Goal: Task Accomplishment & Management: Manage account settings

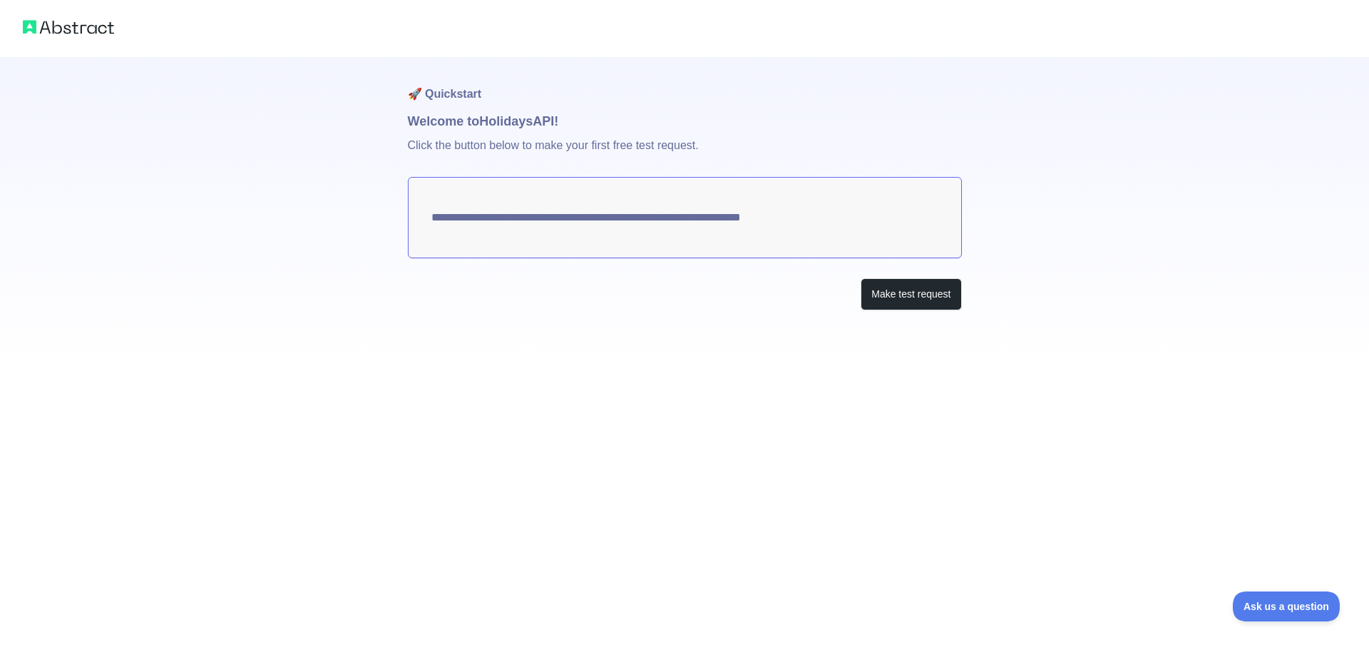
click at [531, 143] on p "Click the button below to make your first free test request." at bounding box center [685, 154] width 554 height 46
click at [483, 115] on h1 "Welcome to Holidays API!" at bounding box center [685, 121] width 554 height 20
click at [450, 89] on h1 "🚀 Quickstart" at bounding box center [685, 84] width 554 height 54
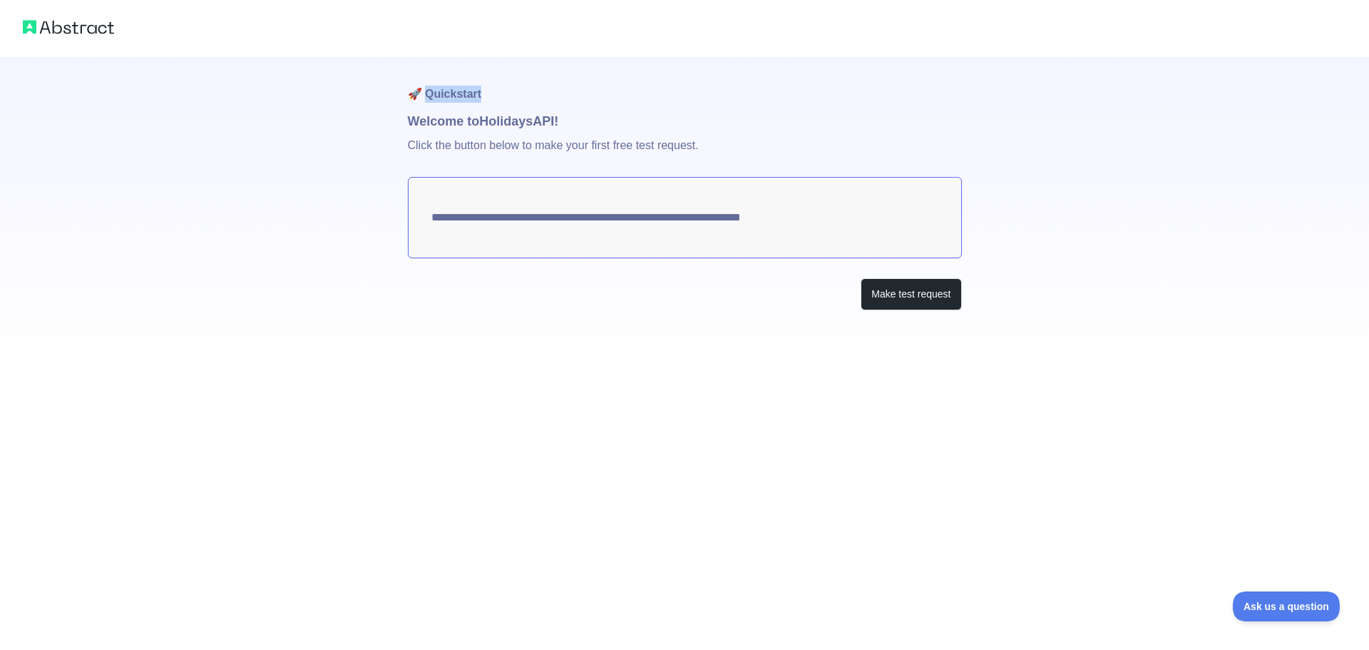
click at [432, 103] on h1 "🚀 Quickstart" at bounding box center [685, 84] width 554 height 54
click at [436, 220] on textarea "**********" at bounding box center [685, 217] width 554 height 81
click at [467, 220] on textarea "**********" at bounding box center [685, 217] width 554 height 81
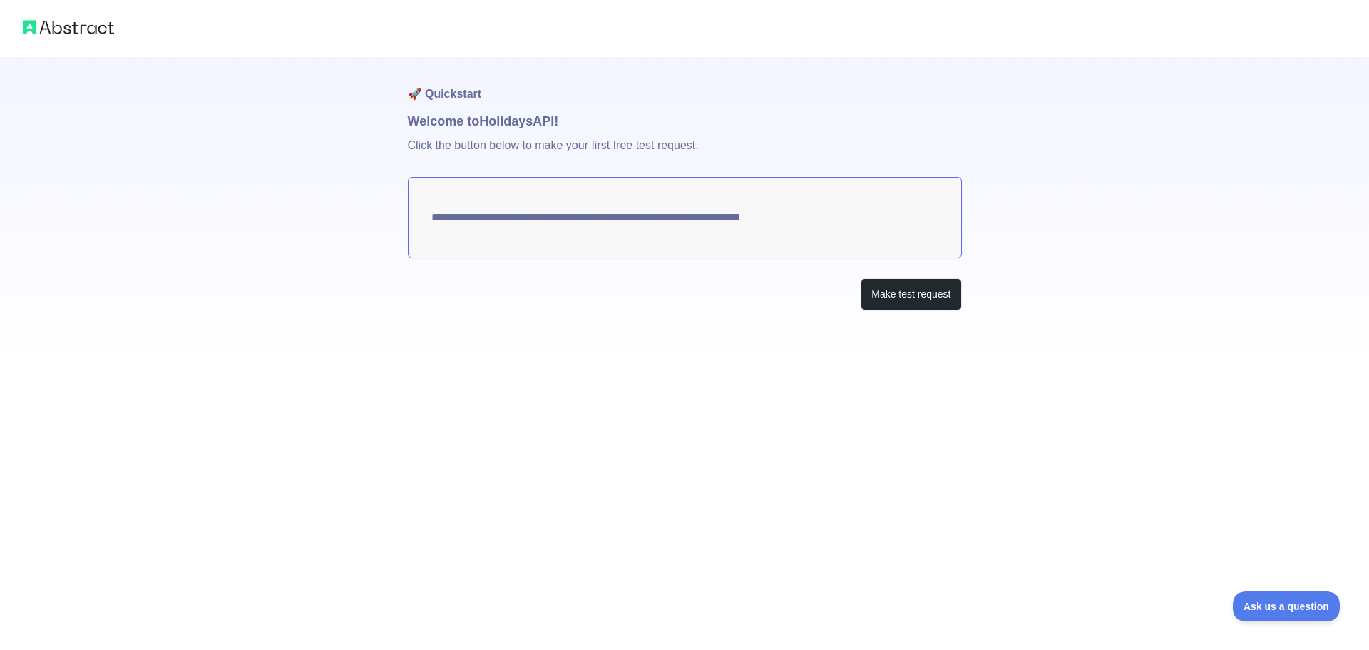
click at [467, 220] on textarea "**********" at bounding box center [685, 217] width 554 height 81
click at [600, 222] on textarea "**********" at bounding box center [685, 217] width 554 height 81
click at [928, 297] on button "Make test request" at bounding box center [911, 294] width 101 height 32
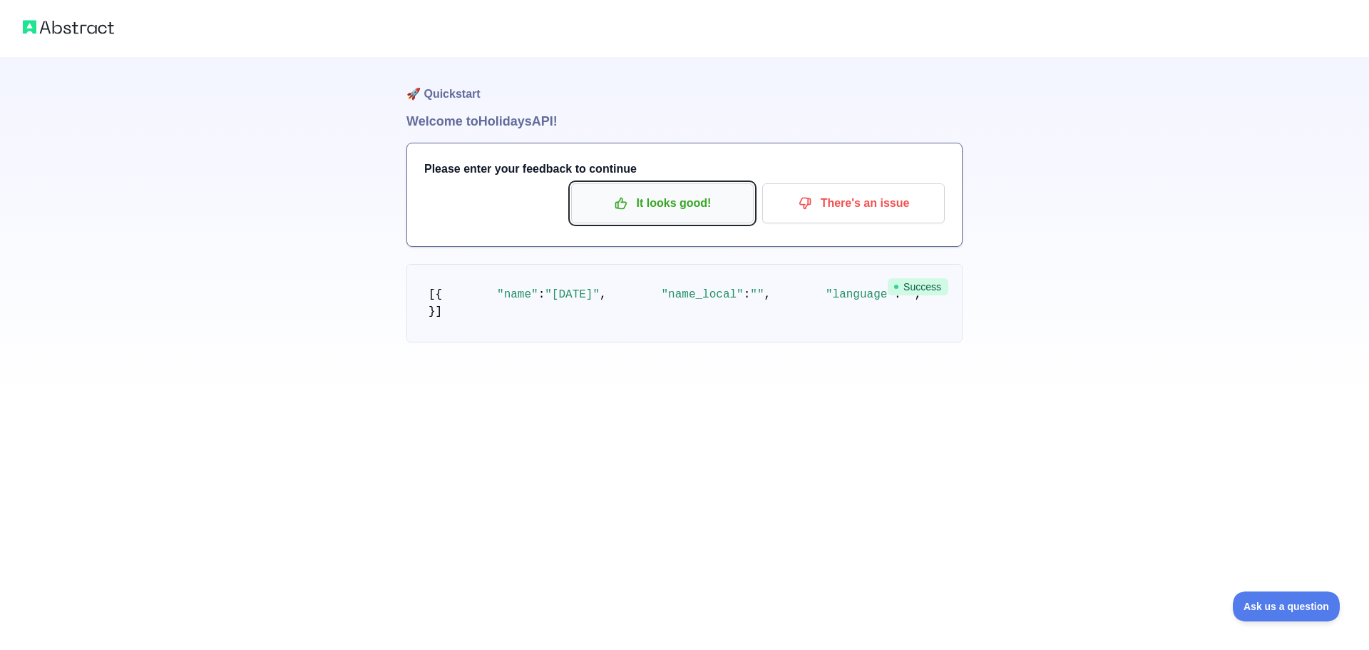
click at [721, 207] on p "It looks good!" at bounding box center [662, 203] width 161 height 24
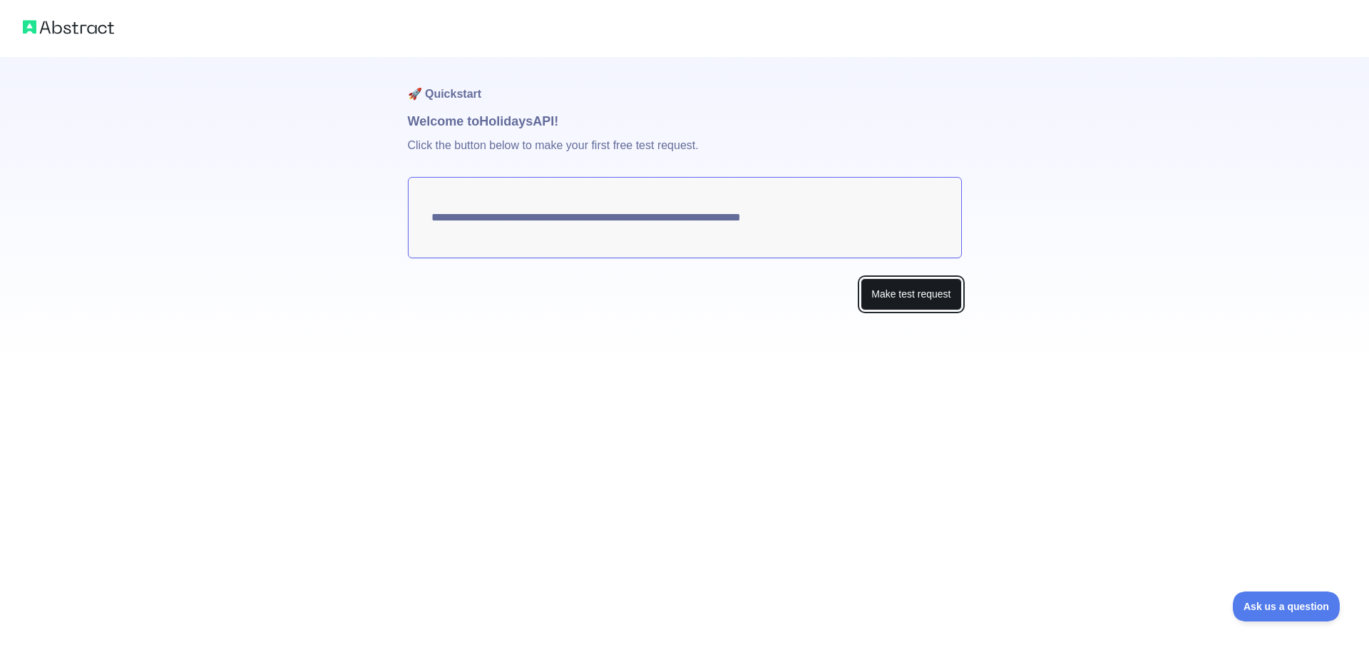
click at [903, 295] on button "Make test request" at bounding box center [911, 294] width 101 height 32
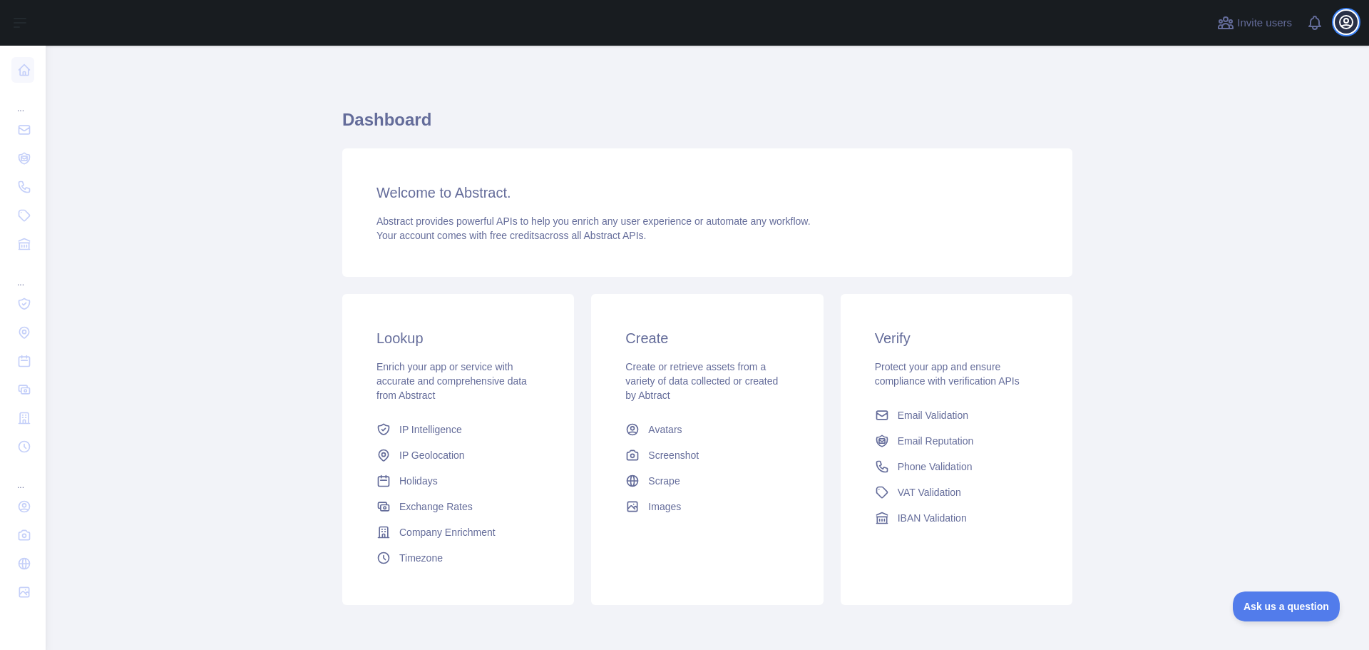
click at [1339, 26] on icon "button" at bounding box center [1346, 22] width 17 height 17
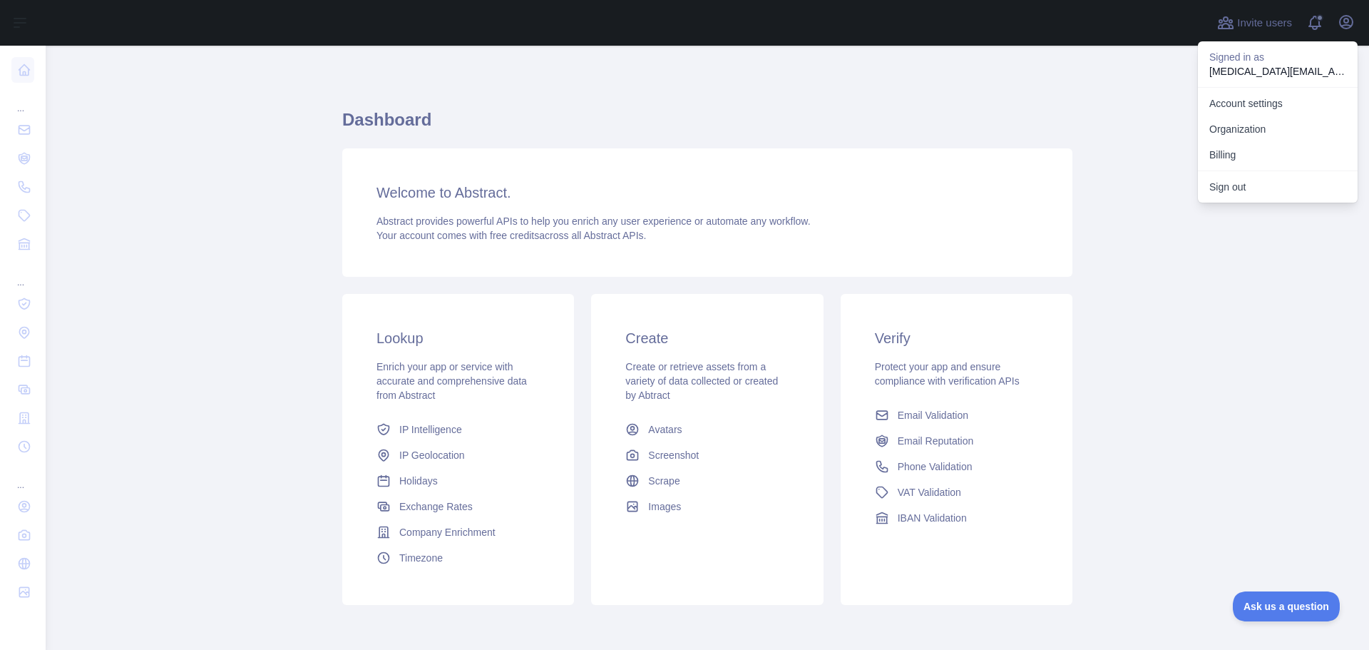
click at [1022, 118] on h1 "Dashboard" at bounding box center [707, 125] width 730 height 34
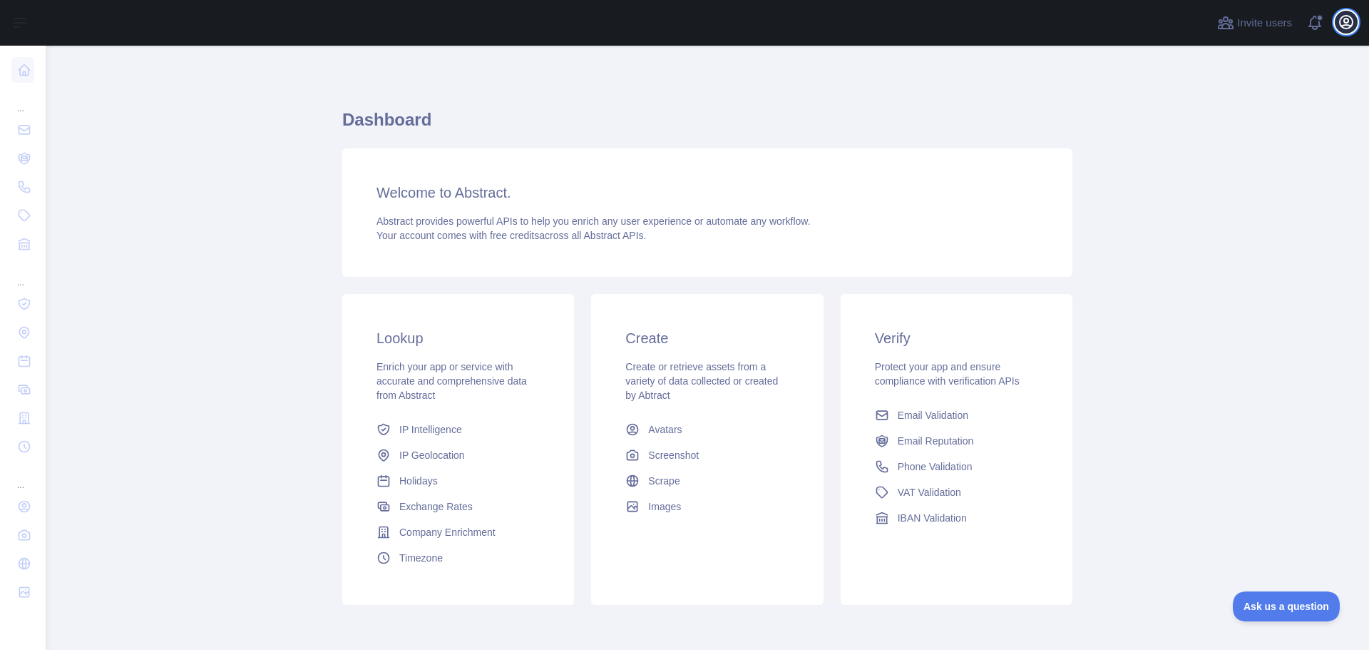
click at [1353, 23] on icon "button" at bounding box center [1346, 22] width 13 height 13
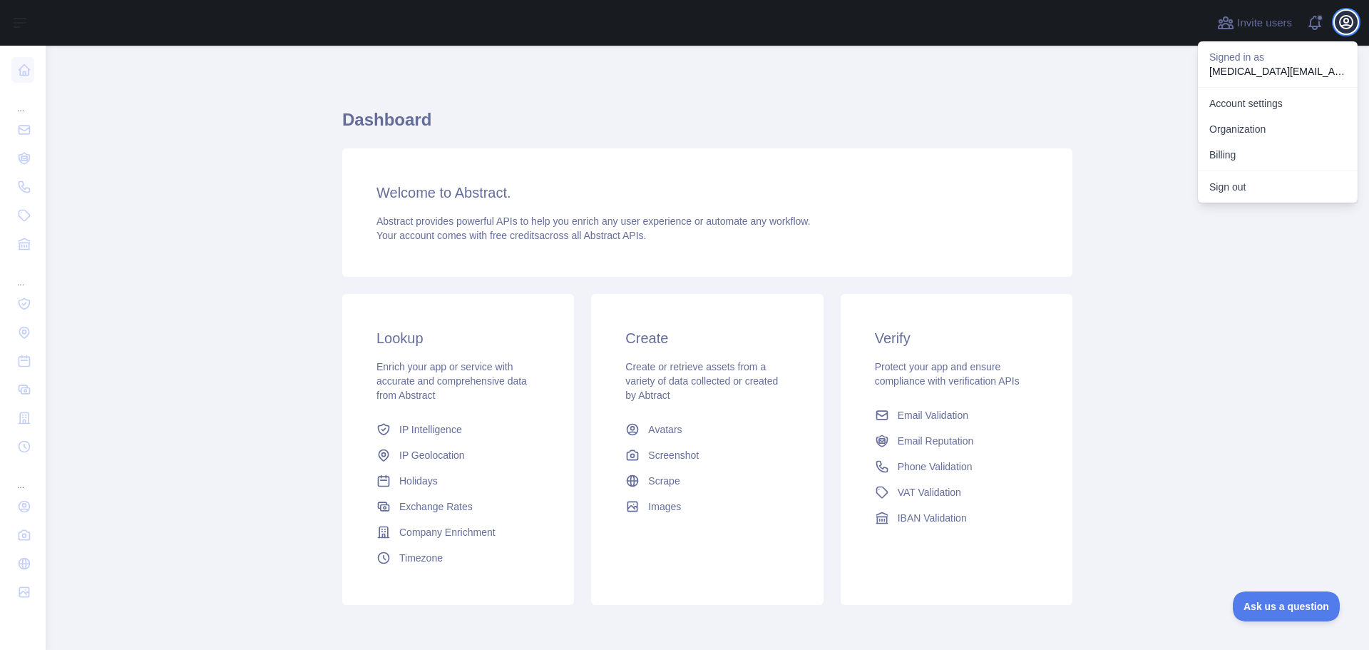
click at [1352, 20] on icon "button" at bounding box center [1346, 22] width 13 height 13
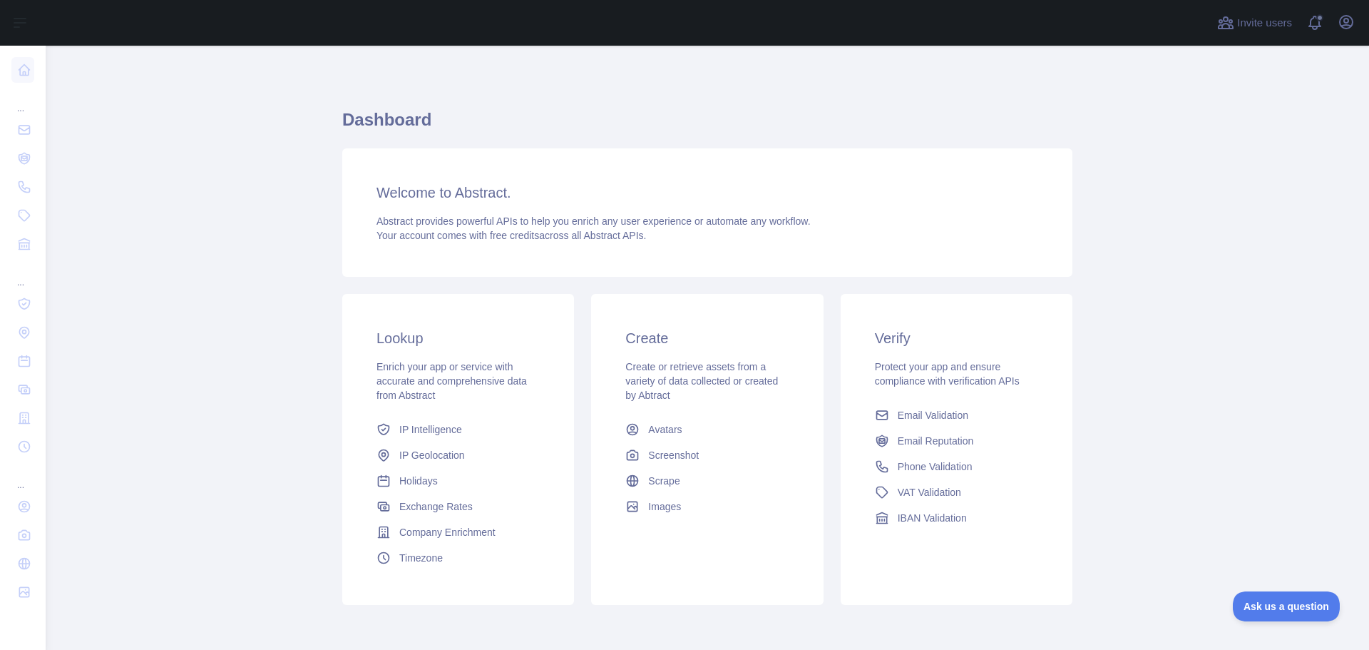
click at [823, 139] on h1 "Dashboard" at bounding box center [707, 125] width 730 height 34
click at [427, 481] on span "Holidays" at bounding box center [418, 480] width 39 height 14
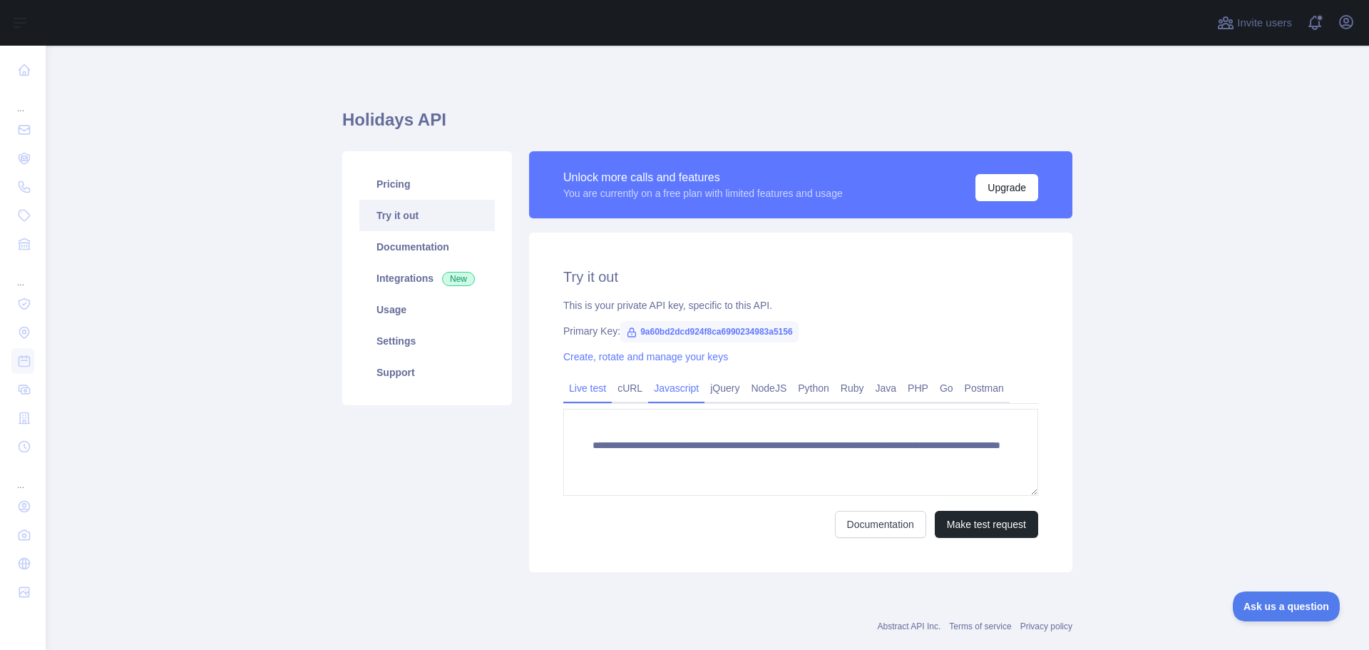
click at [677, 388] on link "Javascript" at bounding box center [676, 387] width 56 height 23
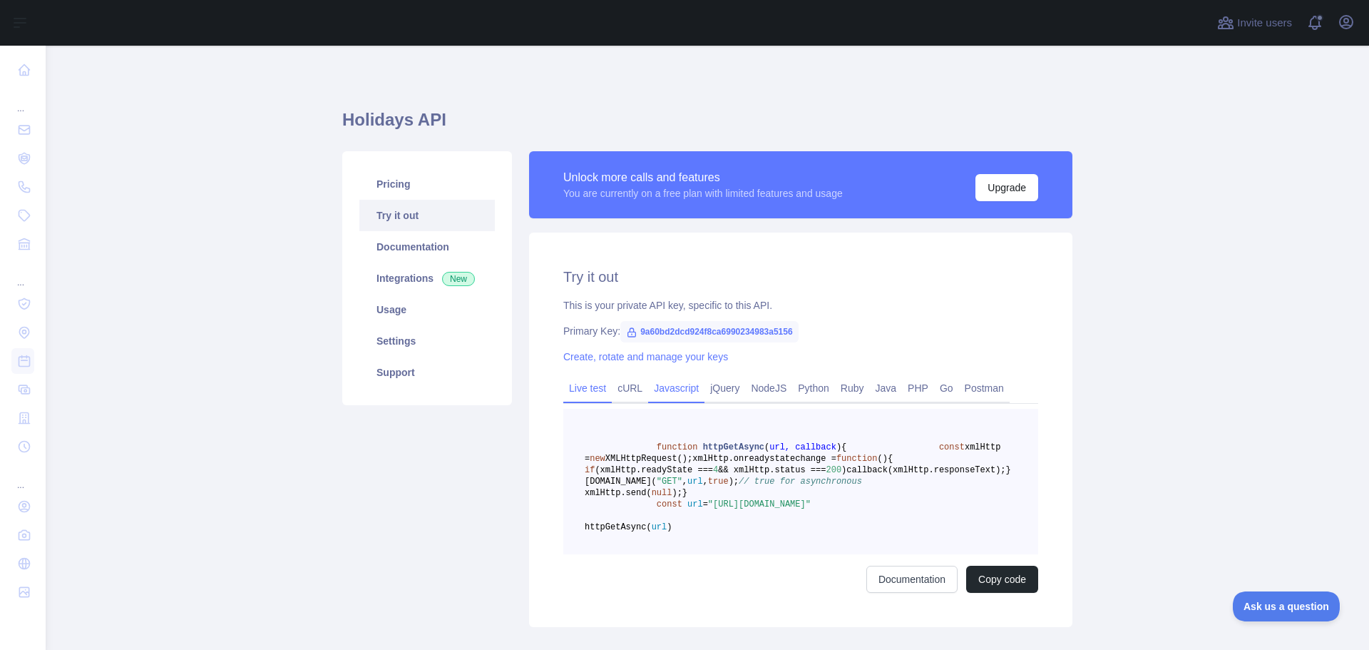
click at [589, 392] on link "Live test" at bounding box center [587, 387] width 48 height 23
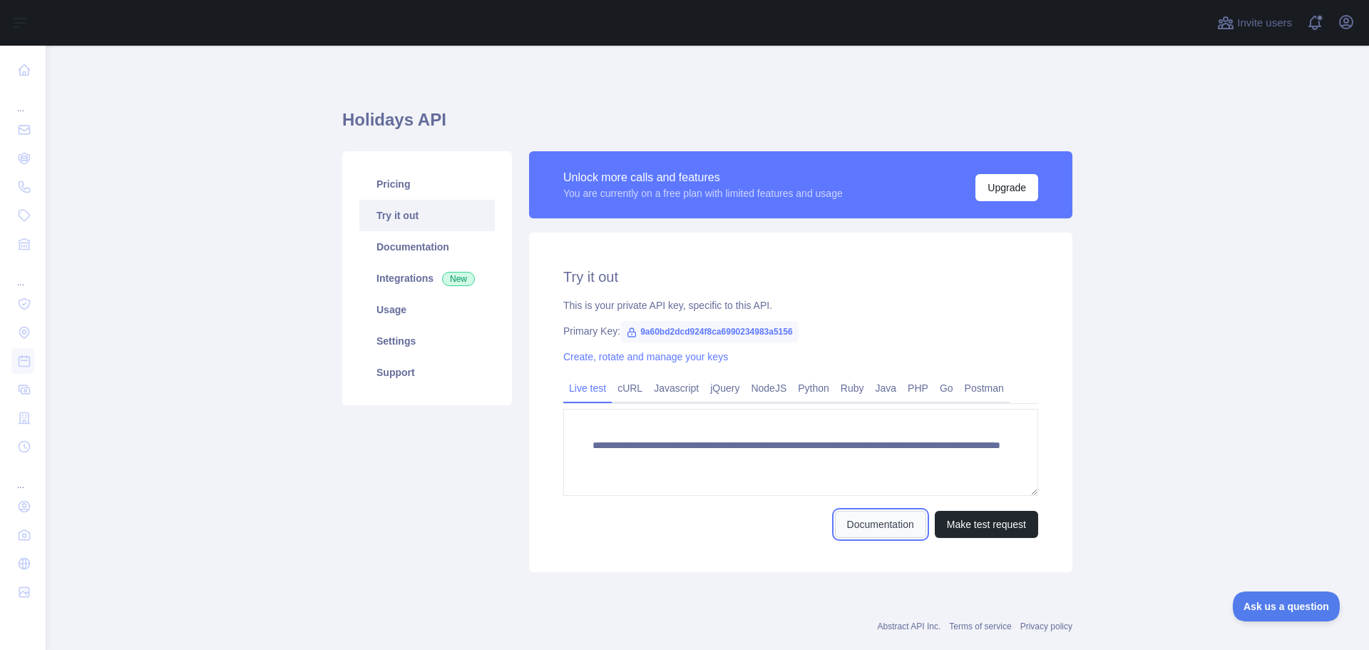
click at [892, 523] on link "Documentation" at bounding box center [880, 523] width 91 height 27
click at [617, 129] on h1 "Holidays API" at bounding box center [707, 125] width 730 height 34
click at [1352, 24] on icon "button" at bounding box center [1346, 22] width 13 height 13
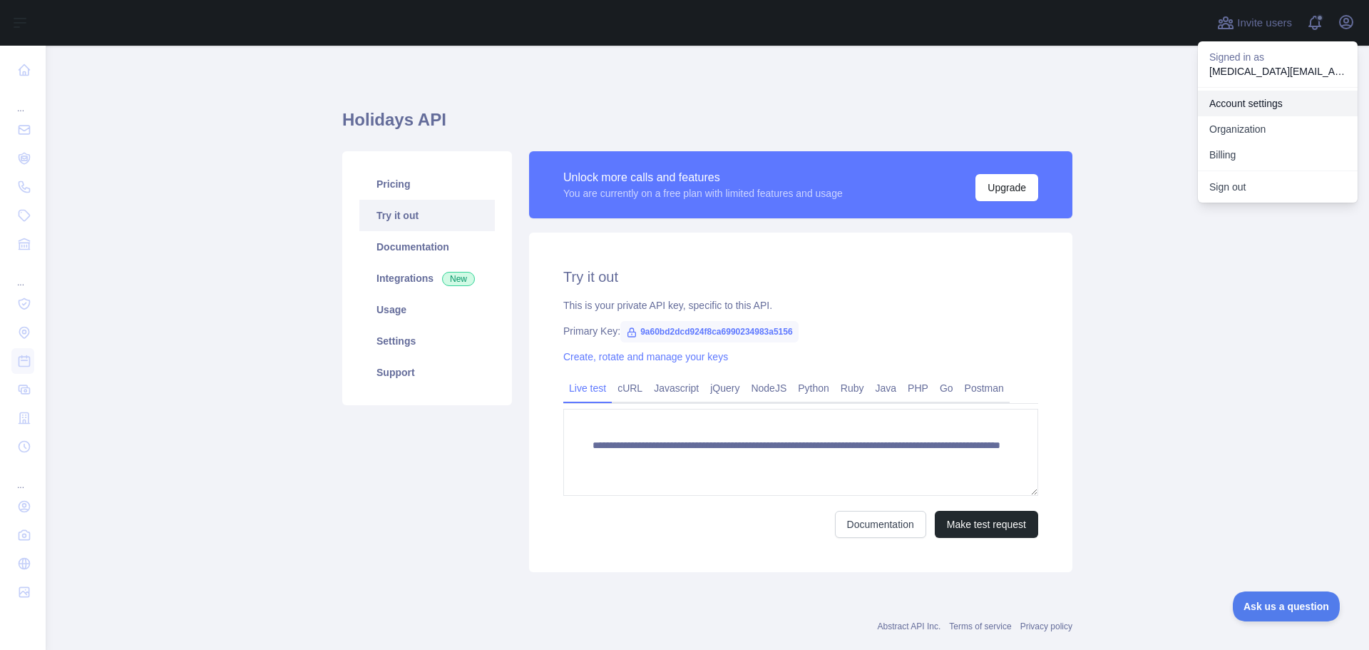
click at [1270, 99] on link "Account settings" at bounding box center [1278, 104] width 160 height 26
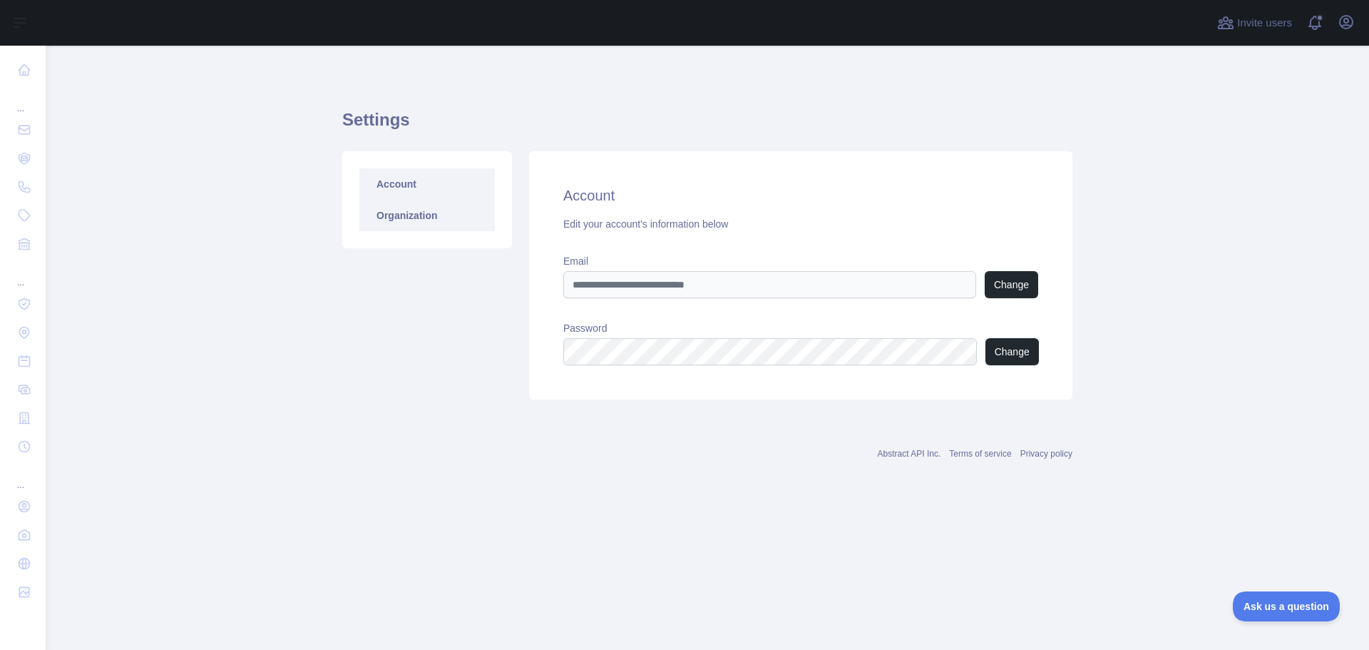
click at [457, 212] on link "Organization" at bounding box center [426, 215] width 135 height 31
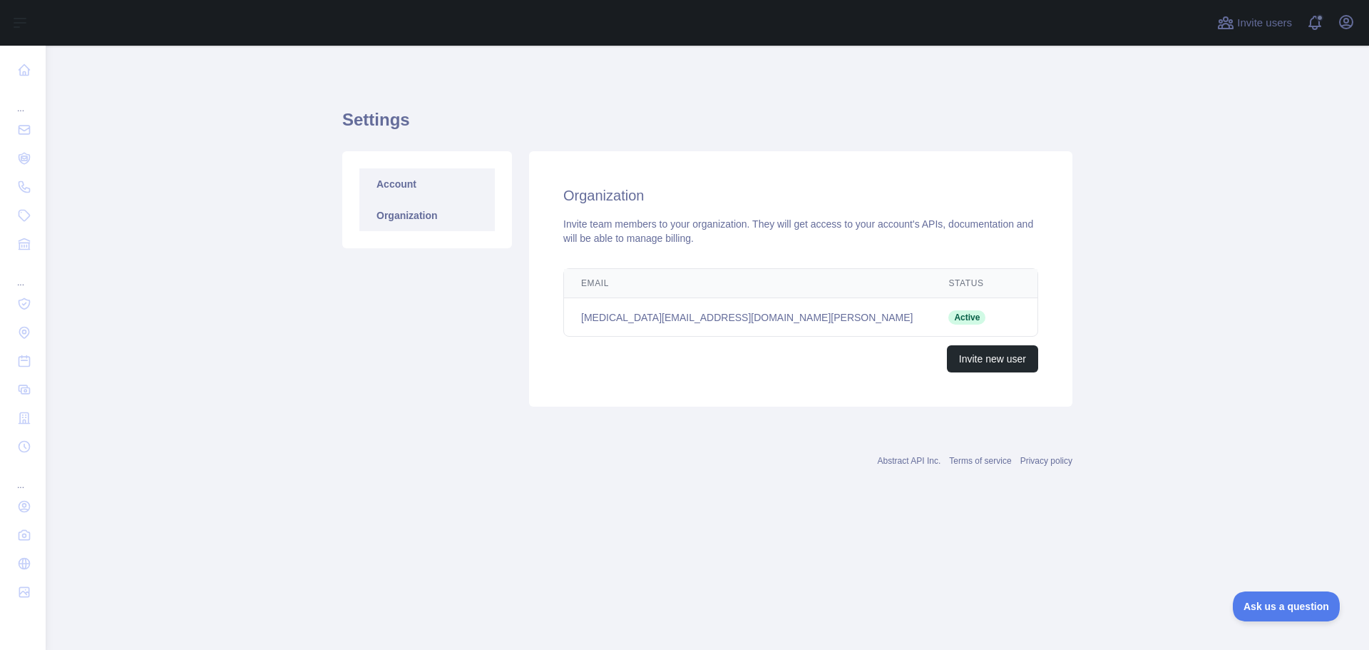
click at [438, 183] on link "Account" at bounding box center [426, 183] width 135 height 31
click at [1340, 23] on icon "button" at bounding box center [1346, 22] width 13 height 13
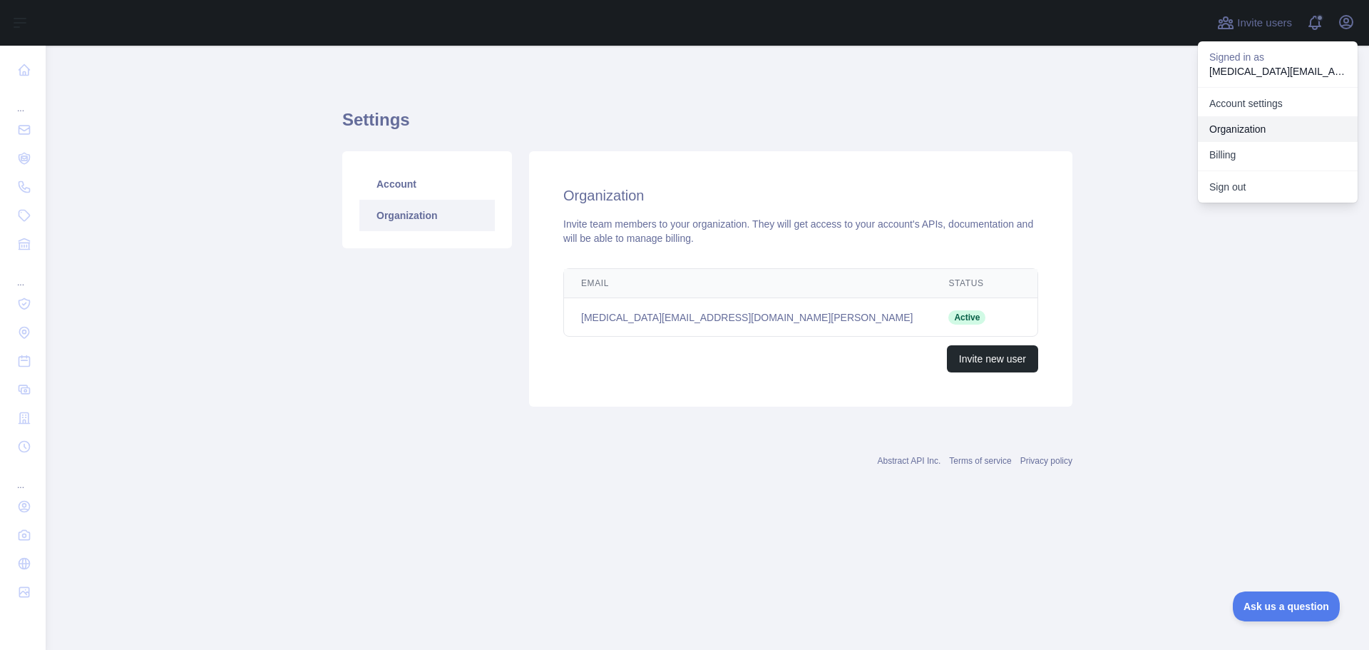
click at [1276, 130] on link "Organization" at bounding box center [1278, 129] width 160 height 26
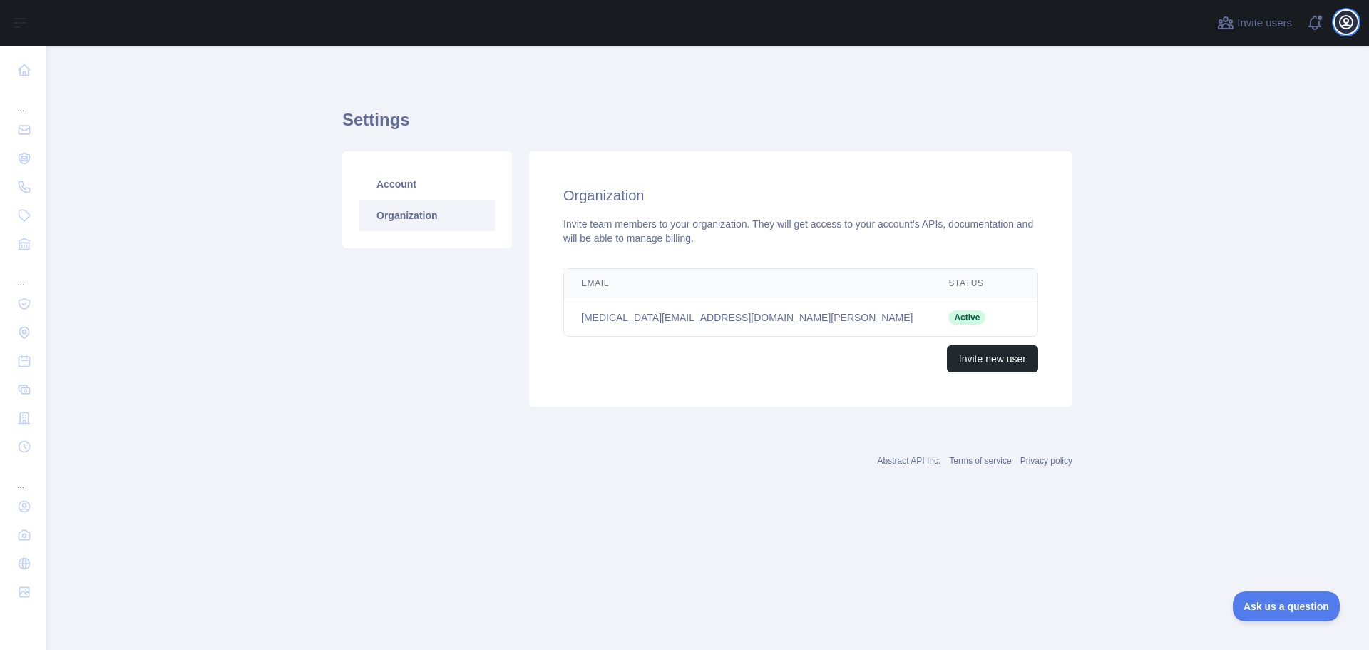
click at [1349, 17] on icon "button" at bounding box center [1346, 22] width 13 height 13
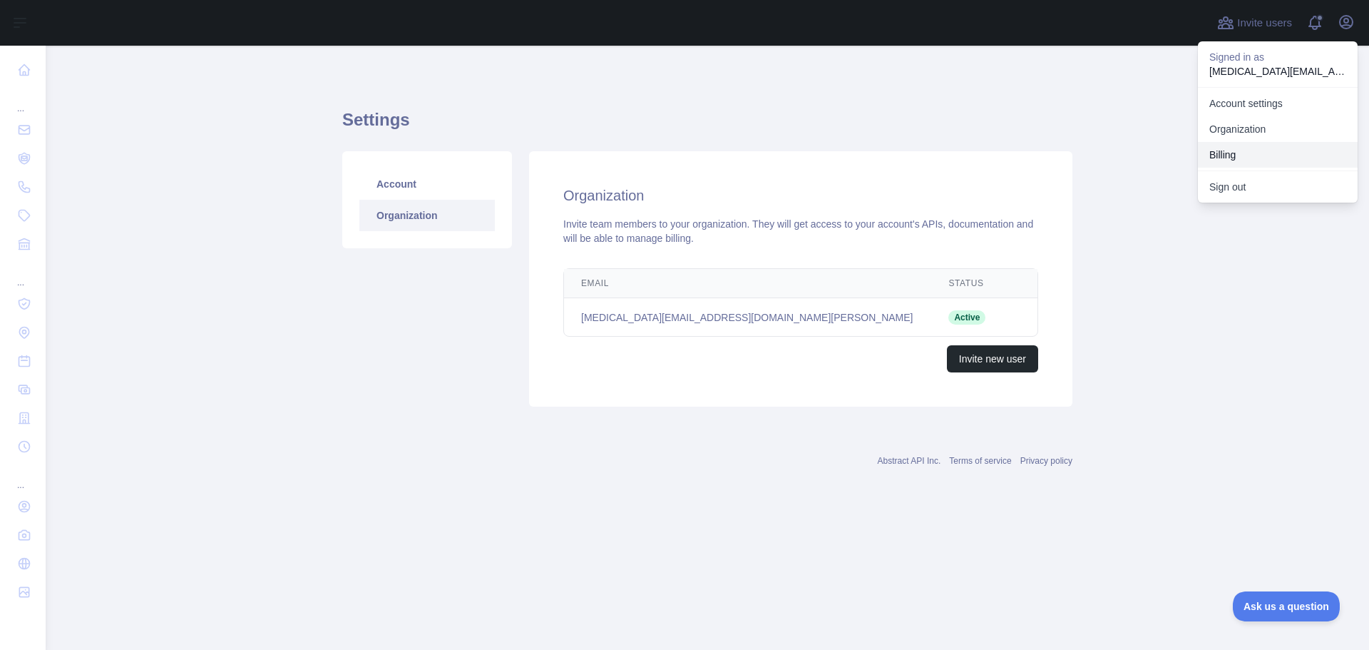
click at [1241, 150] on button "Billing" at bounding box center [1278, 155] width 160 height 26
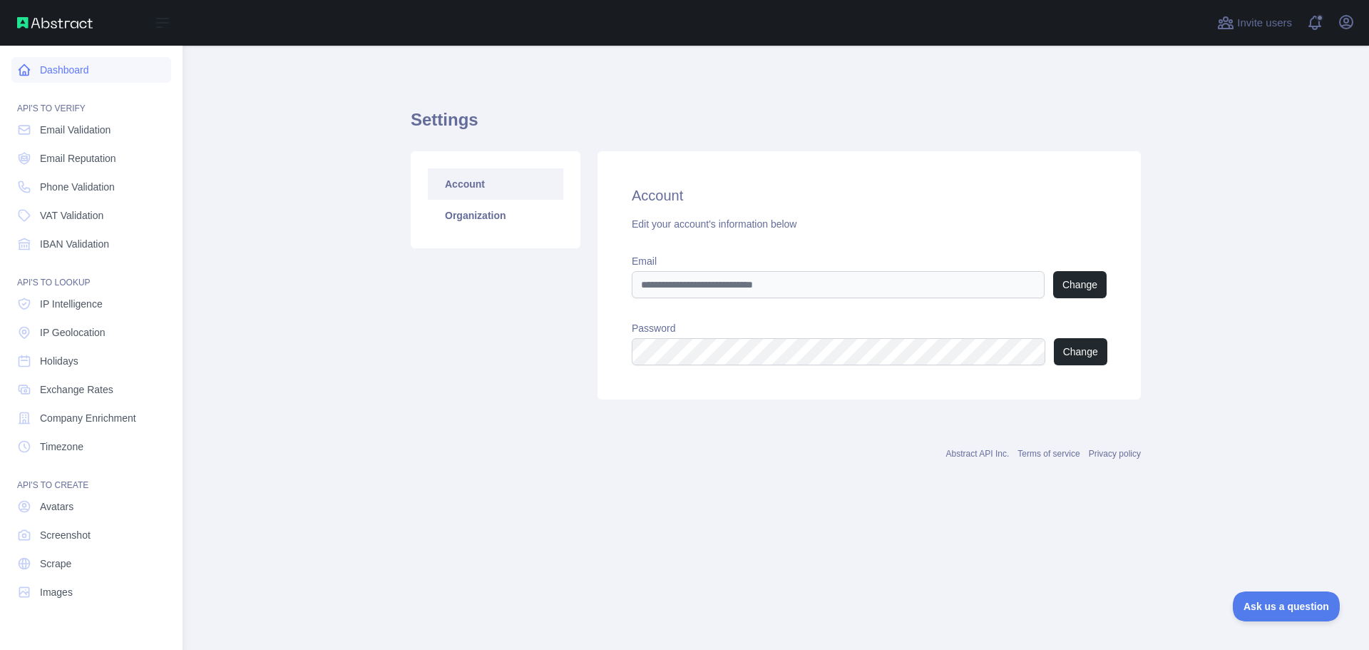
click at [22, 66] on icon at bounding box center [24, 70] width 14 height 14
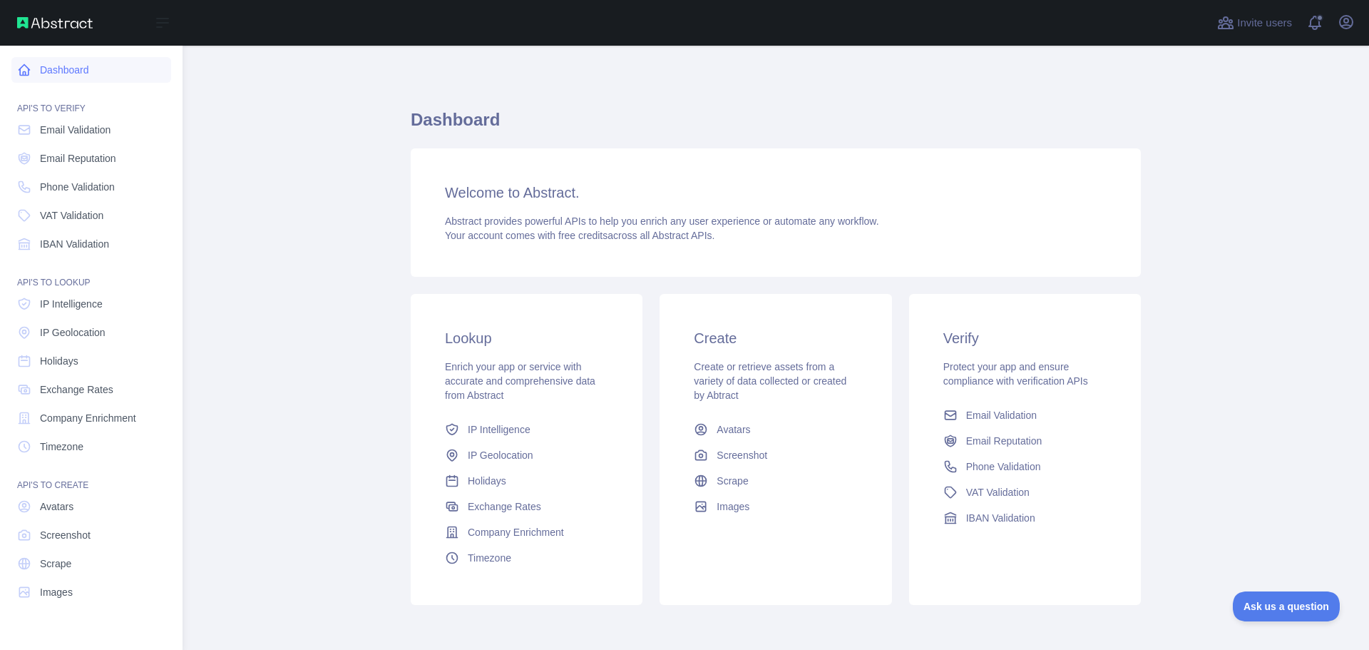
click at [58, 66] on link "Dashboard" at bounding box center [91, 70] width 160 height 26
click at [96, 307] on span "IP Intelligence" at bounding box center [71, 304] width 63 height 14
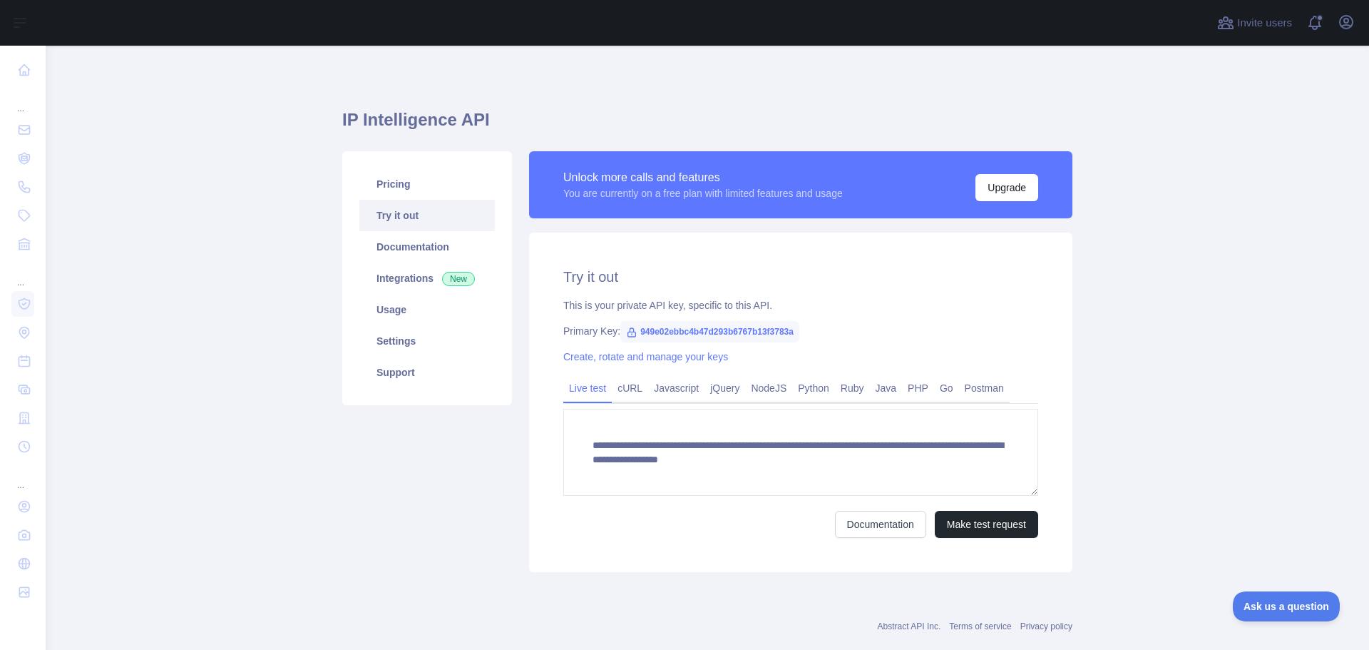
click at [703, 325] on span "949e02ebbc4b47d293b6767b13f3783a" at bounding box center [709, 331] width 179 height 21
copy span "949e02ebbc4b47d293b6767b13f3783a"
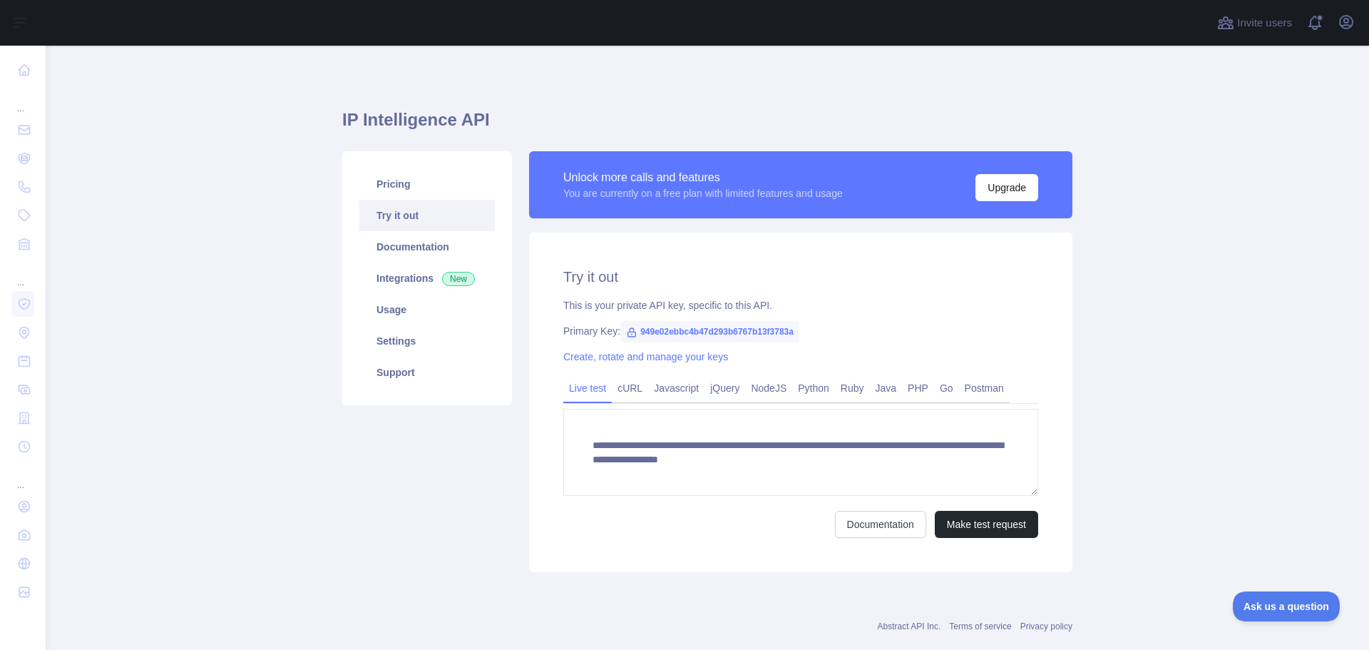
click at [802, 71] on div "**********" at bounding box center [707, 362] width 730 height 632
click at [734, 327] on span "949e02ebbc4b47d293b6767b13f3783a" at bounding box center [709, 331] width 179 height 21
copy span "949e02ebbc4b47d293b6767b13f3783a"
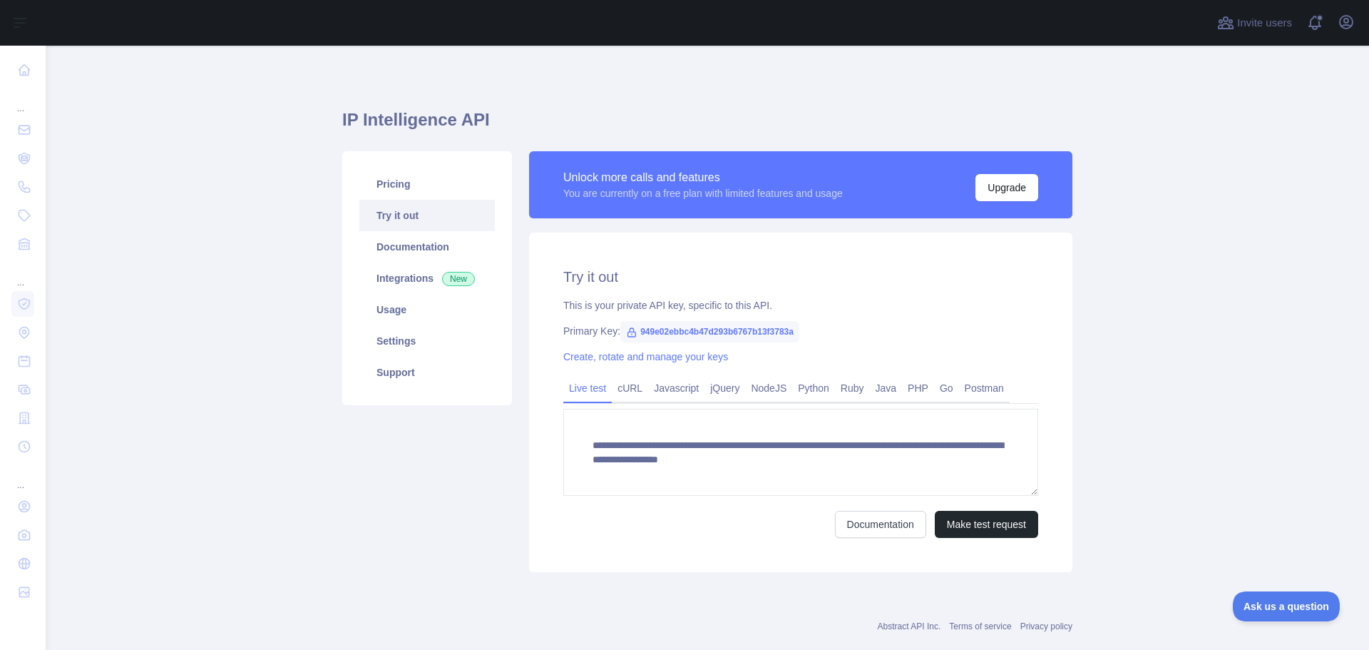
click at [717, 273] on h2 "Try it out" at bounding box center [800, 277] width 475 height 20
click at [679, 359] on link "Create, rotate and manage your keys" at bounding box center [645, 356] width 165 height 11
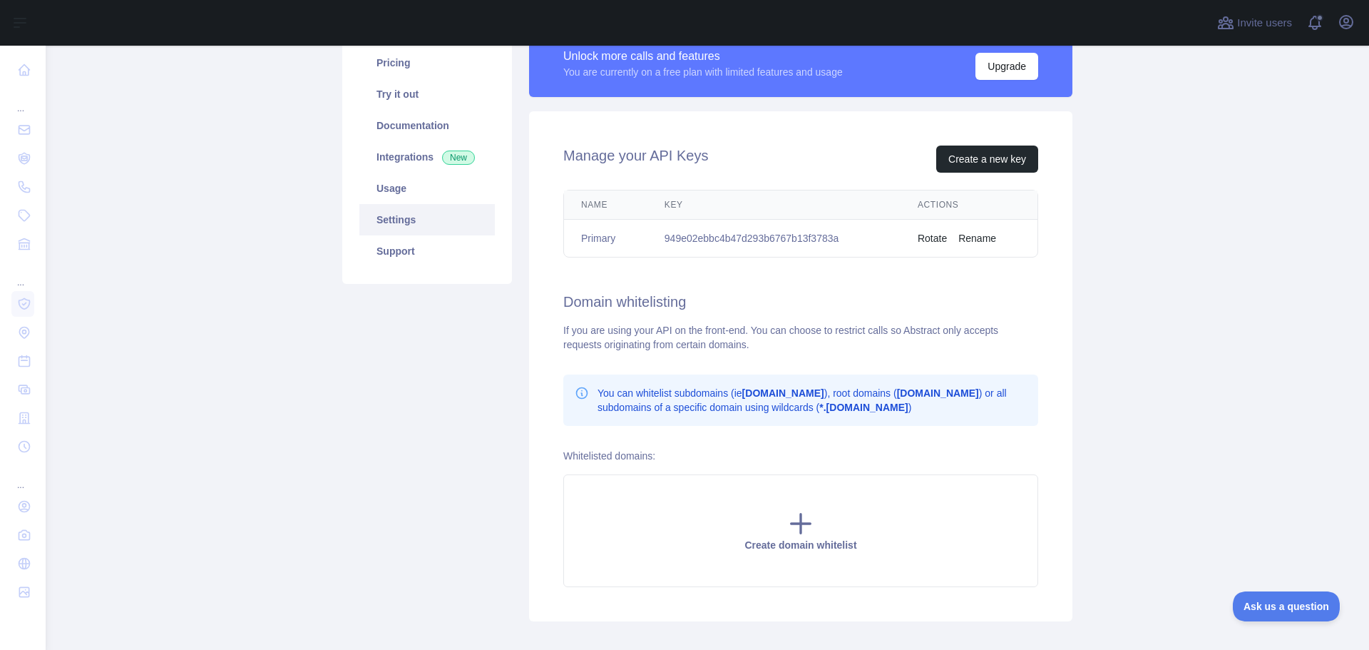
scroll to position [143, 0]
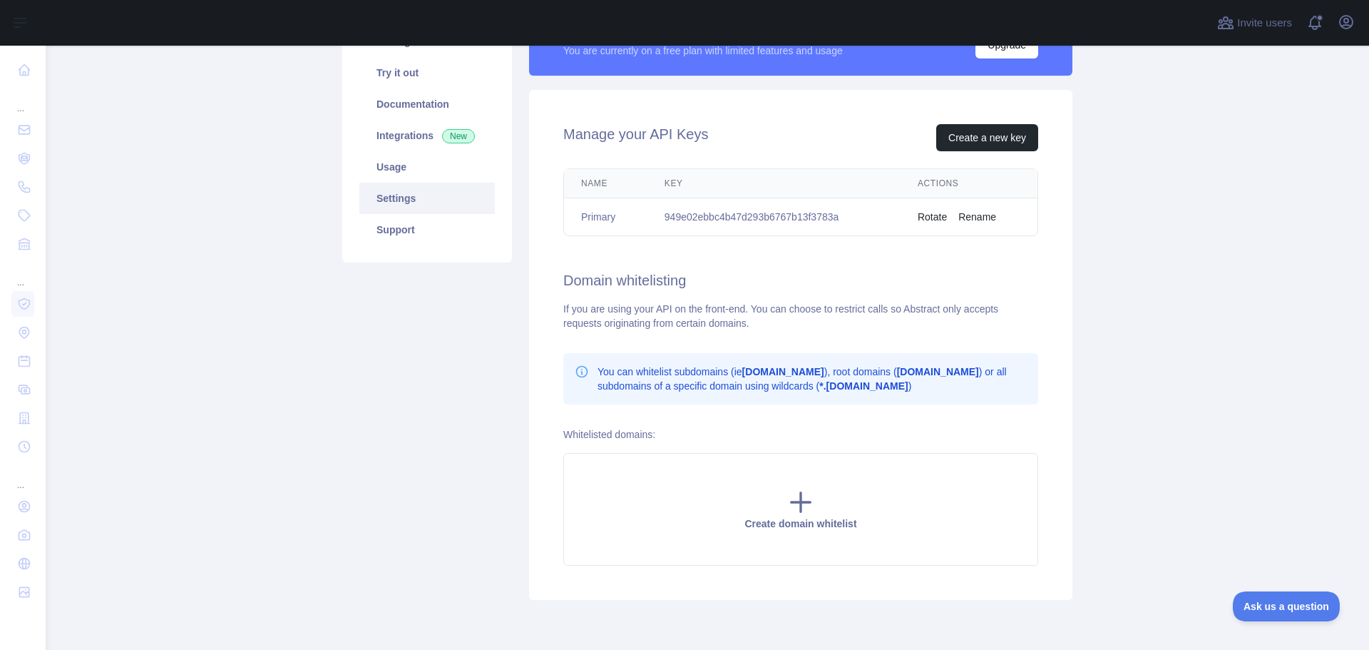
click at [934, 215] on button "Rotate" at bounding box center [932, 217] width 29 height 14
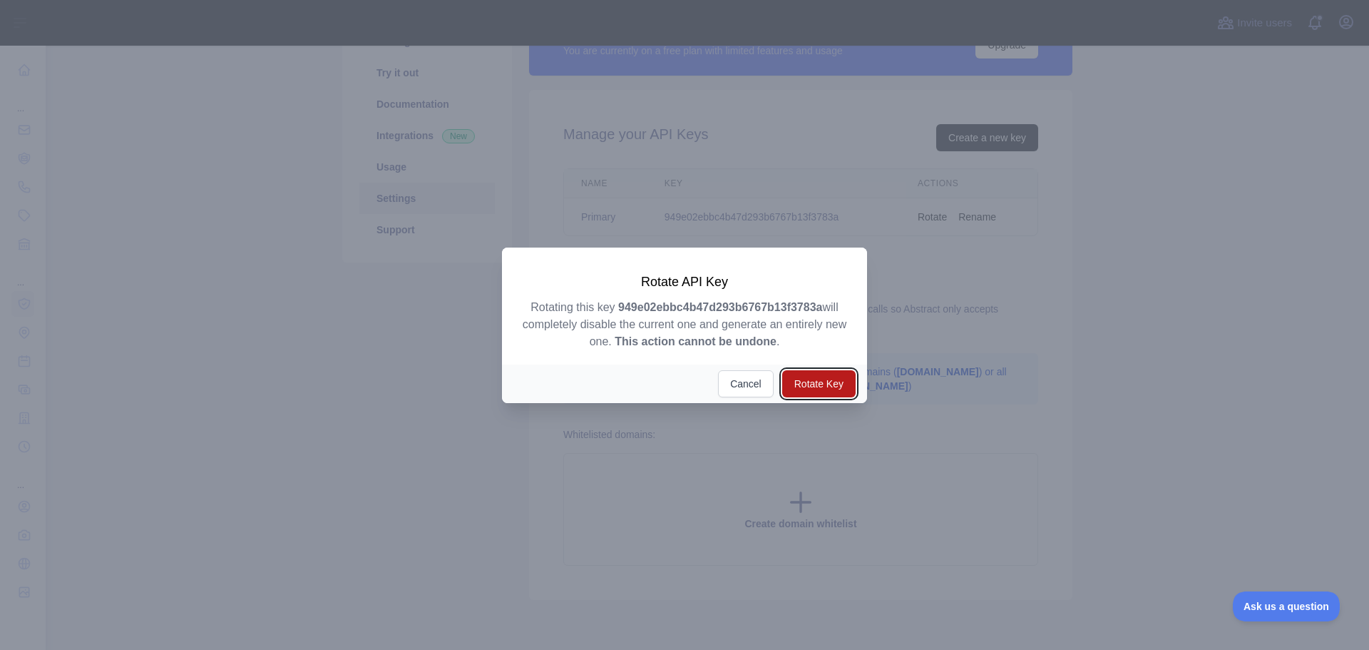
click at [833, 379] on button "Rotate Key" at bounding box center [818, 383] width 73 height 27
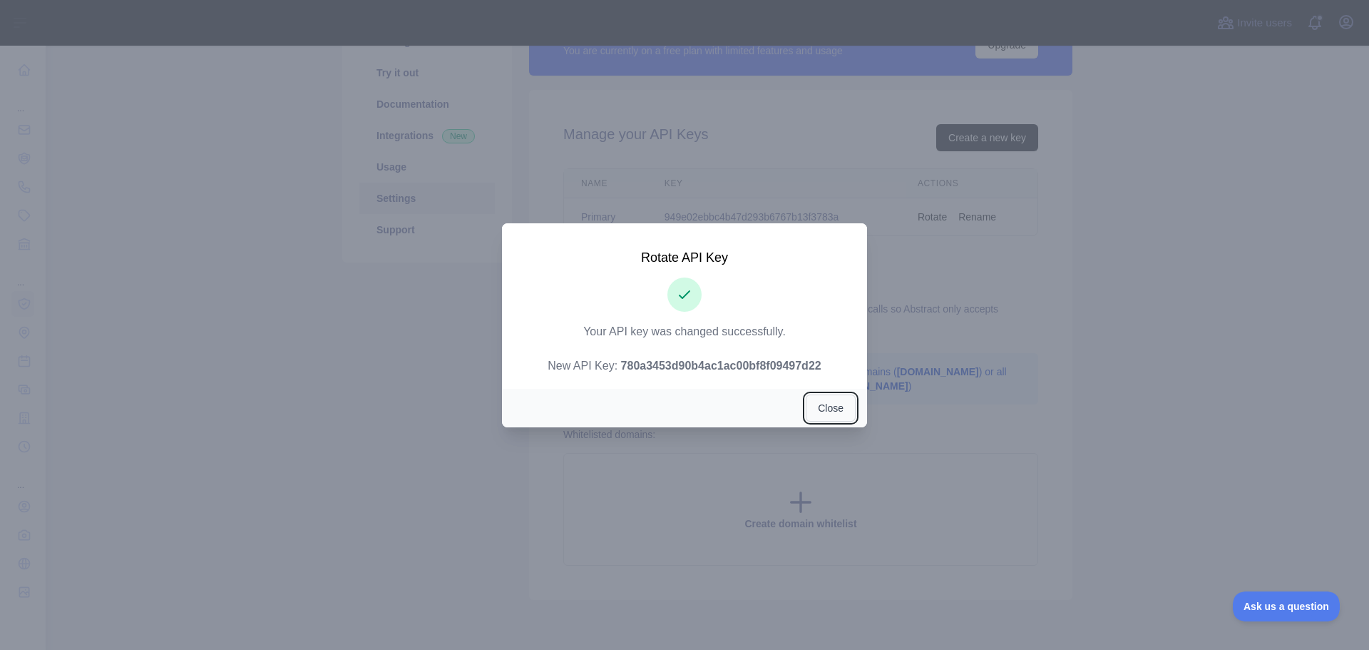
click at [829, 404] on button "Close" at bounding box center [831, 407] width 50 height 27
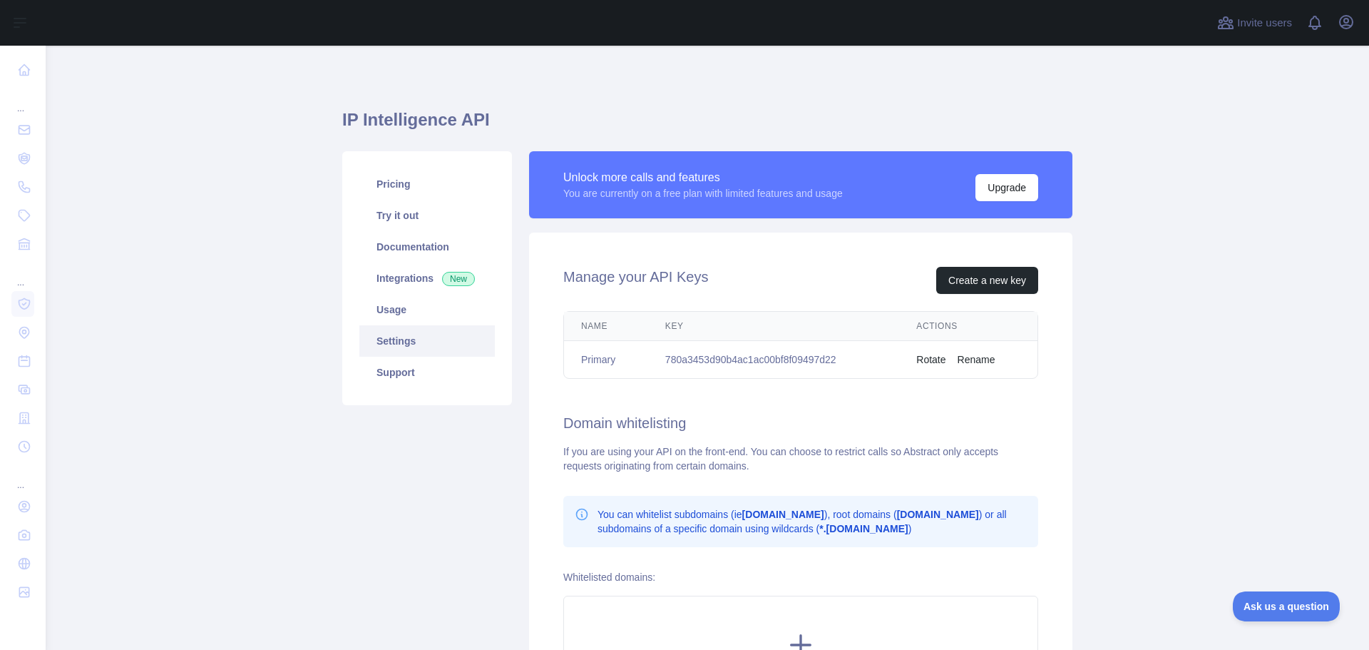
click at [720, 362] on td "780a3453d90b4ac1ac00bf8f09497d22" at bounding box center [773, 360] width 251 height 38
copy td "780a3453d90b4ac1ac00bf8f09497d22"
click at [641, 104] on div "IP Intelligence API Pricing Try it out Documentation Integrations New Usage Set…" at bounding box center [707, 421] width 730 height 682
click at [555, 87] on div "IP Intelligence API Pricing Try it out Documentation Integrations New Usage Set…" at bounding box center [707, 421] width 730 height 682
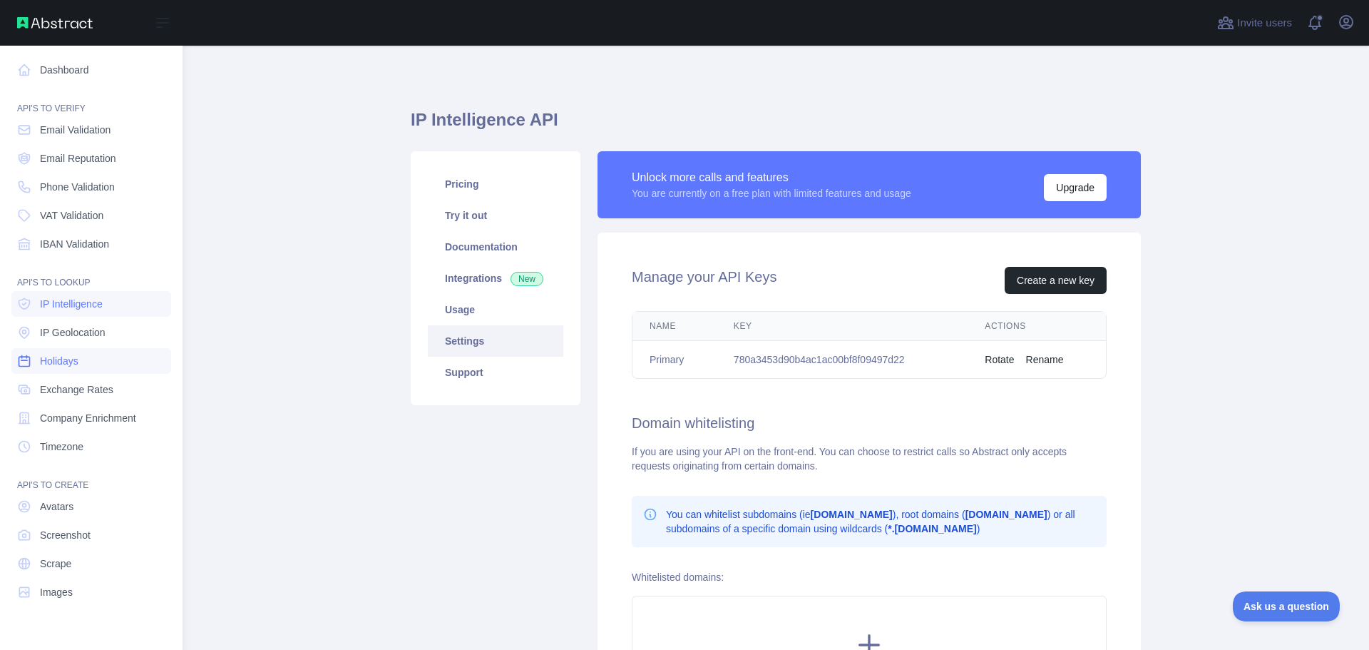
click at [98, 364] on link "Holidays" at bounding box center [91, 361] width 160 height 26
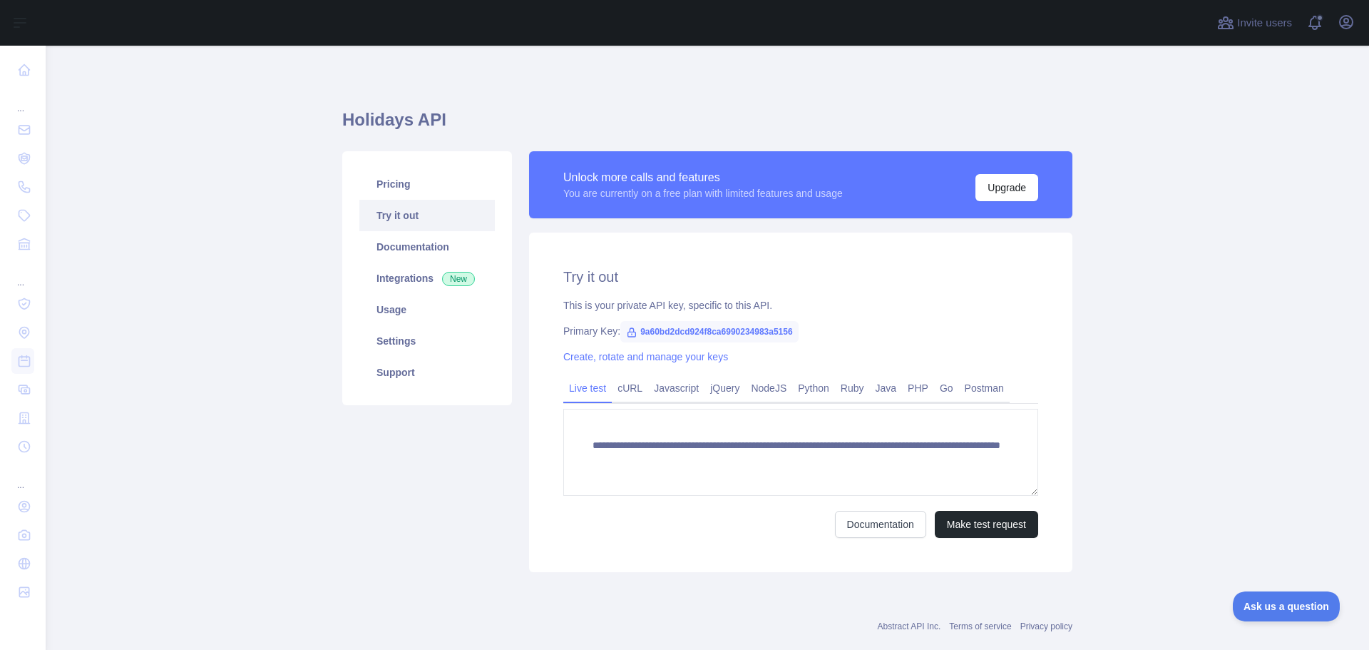
click at [754, 333] on span "9a60bd2dcd924f8ca6990234983a5156" at bounding box center [709, 331] width 178 height 21
copy span "9a60bd2dcd924f8ca6990234983a5156"
drag, startPoint x: 741, startPoint y: 106, endPoint x: 747, endPoint y: 57, distance: 49.6
click at [741, 106] on div "**********" at bounding box center [707, 336] width 730 height 512
